Goal: Navigation & Orientation: Find specific page/section

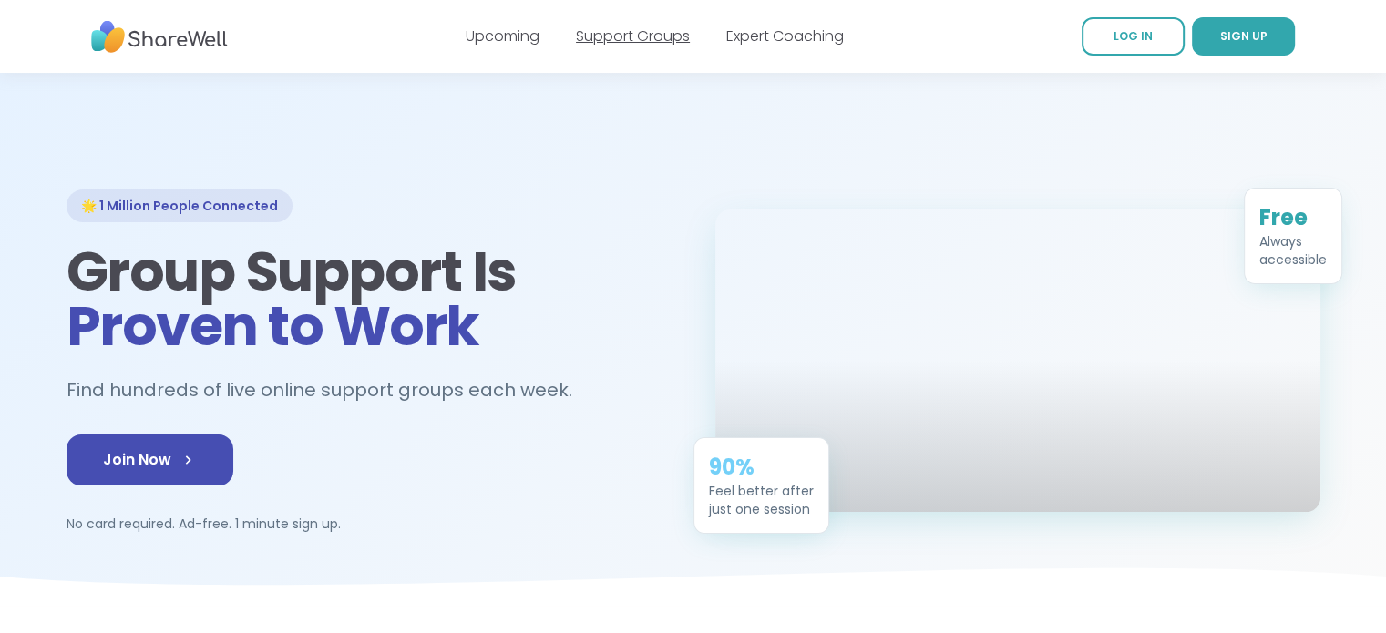
click at [618, 40] on link "Support Groups" at bounding box center [633, 36] width 114 height 21
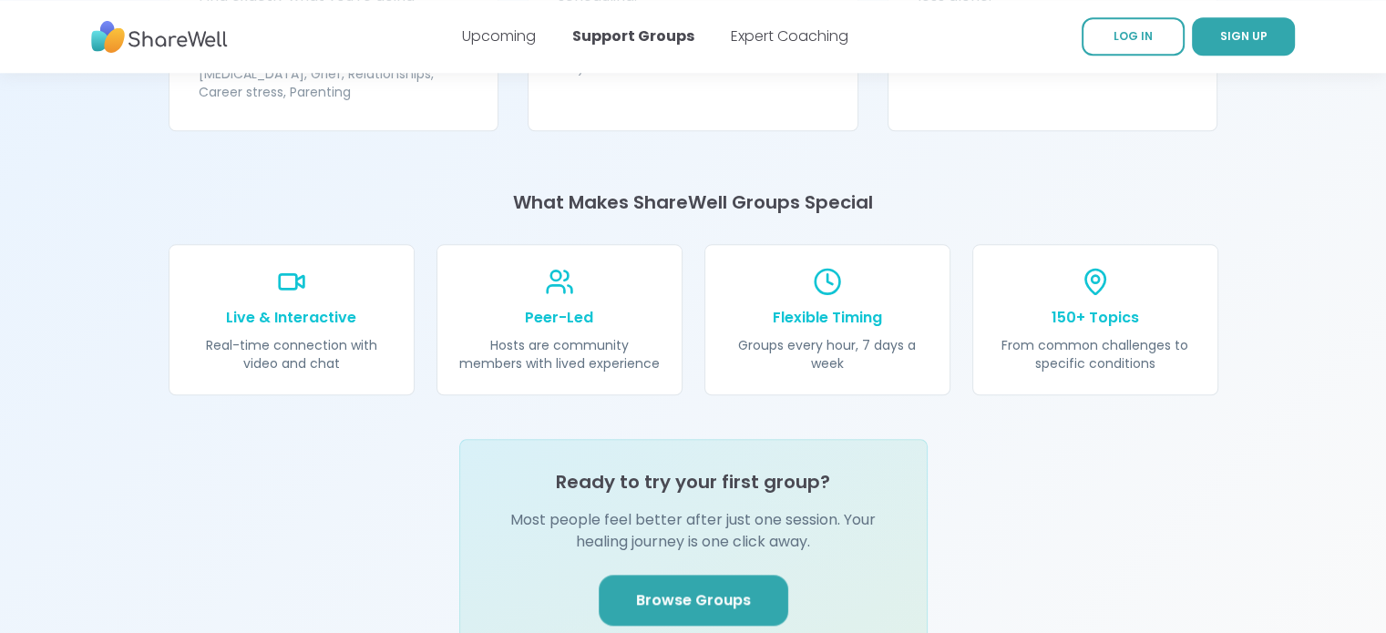
scroll to position [2004, 0]
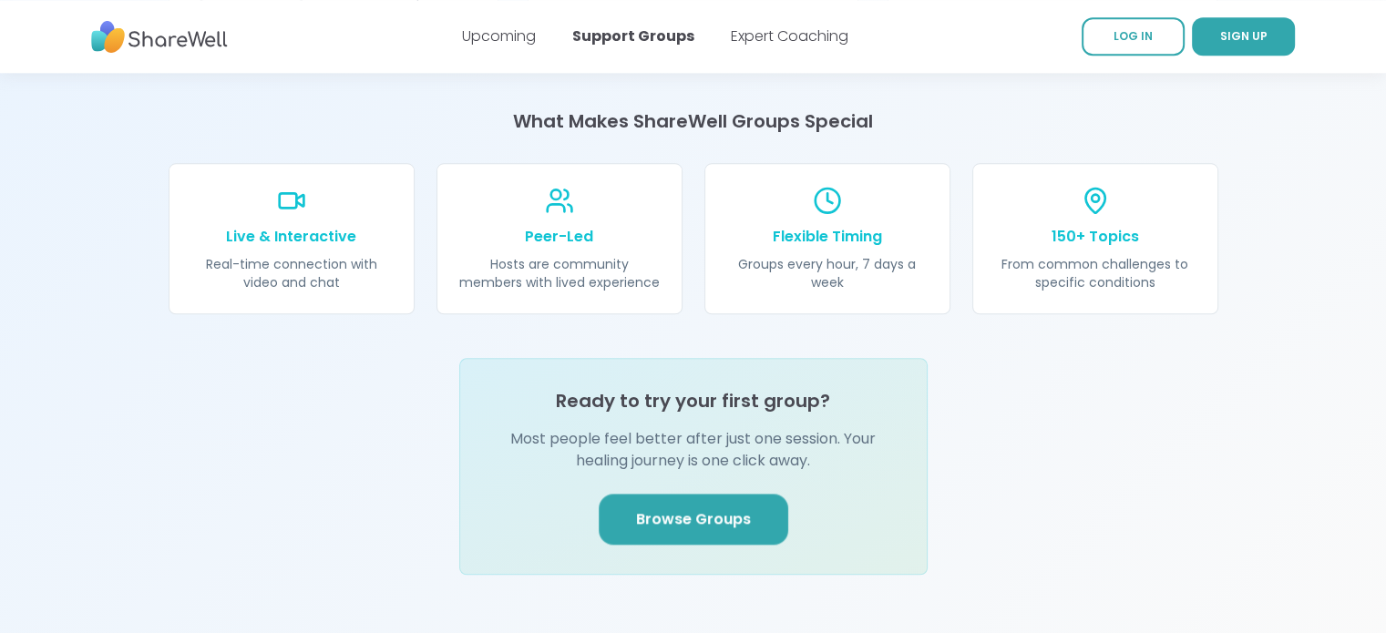
click at [726, 508] on span "Browse Groups" at bounding box center [693, 519] width 115 height 22
